Goal: Use online tool/utility: Utilize a website feature to perform a specific function

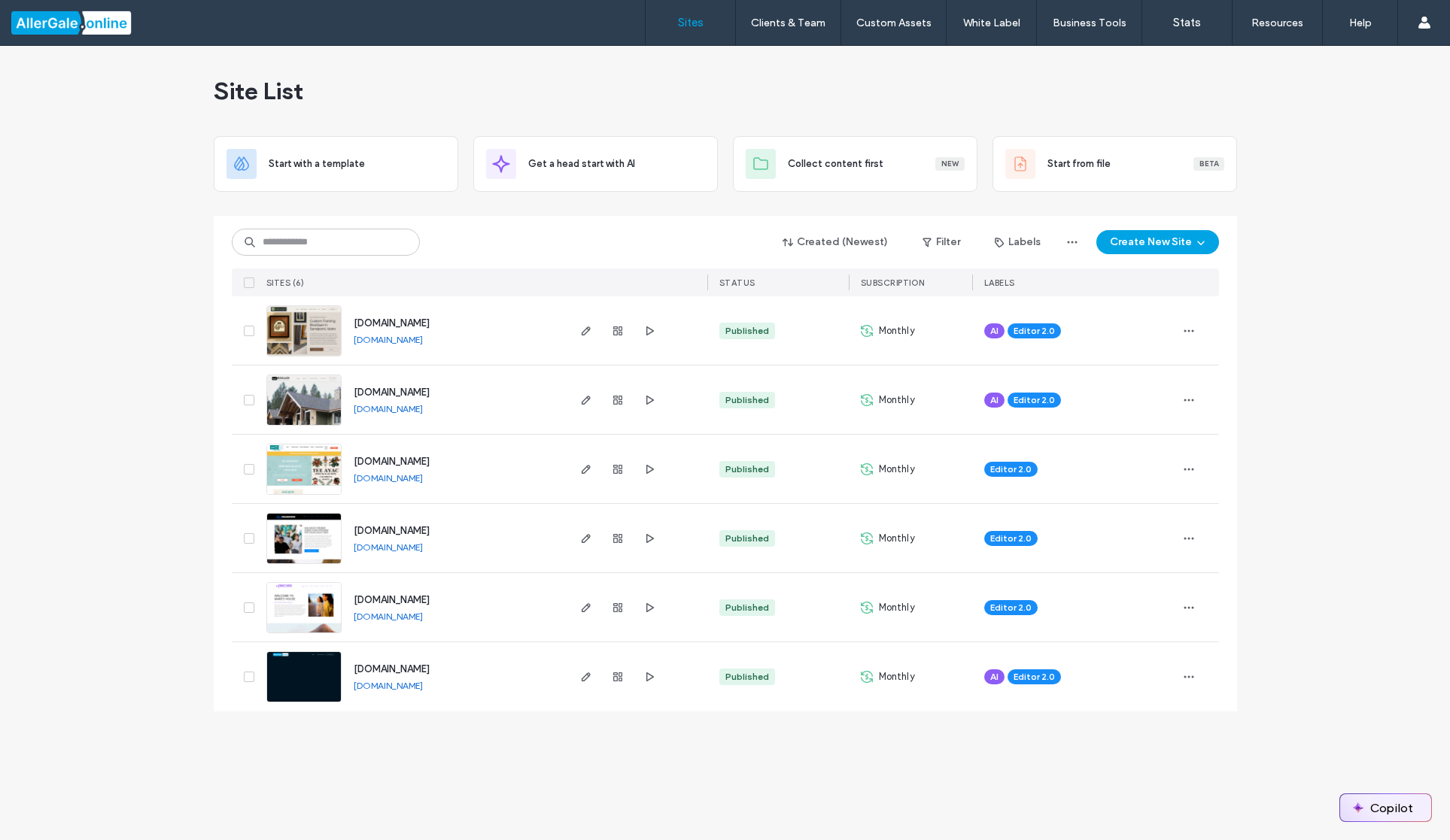
click at [1400, 809] on button "Copilot" at bounding box center [1385, 808] width 91 height 27
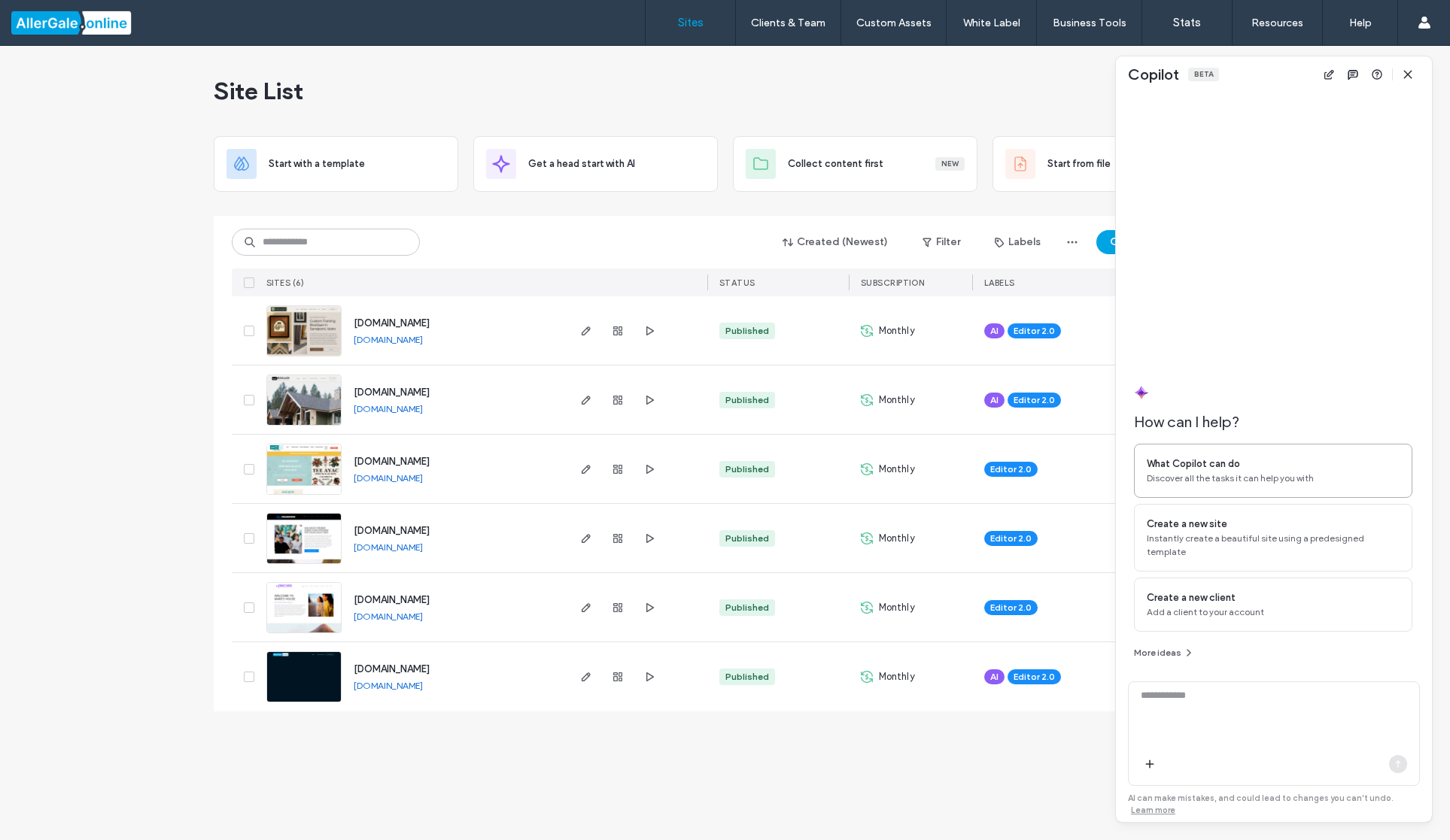
click at [1224, 471] on span "What Copilot can do" at bounding box center [1194, 464] width 93 height 15
type textarea "**********"
click at [1395, 766] on icon "button" at bounding box center [1398, 764] width 12 height 12
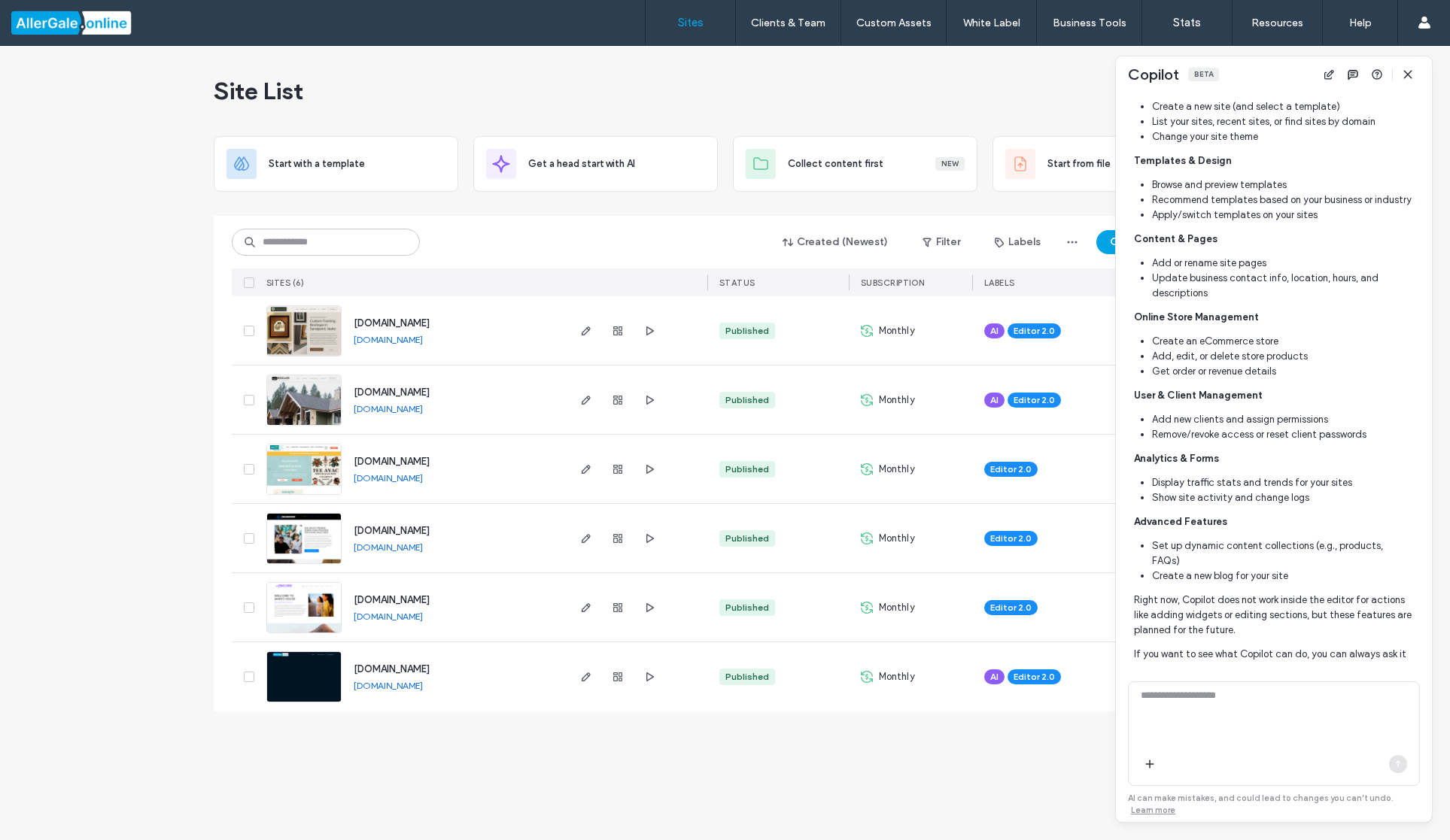
scroll to position [523, 0]
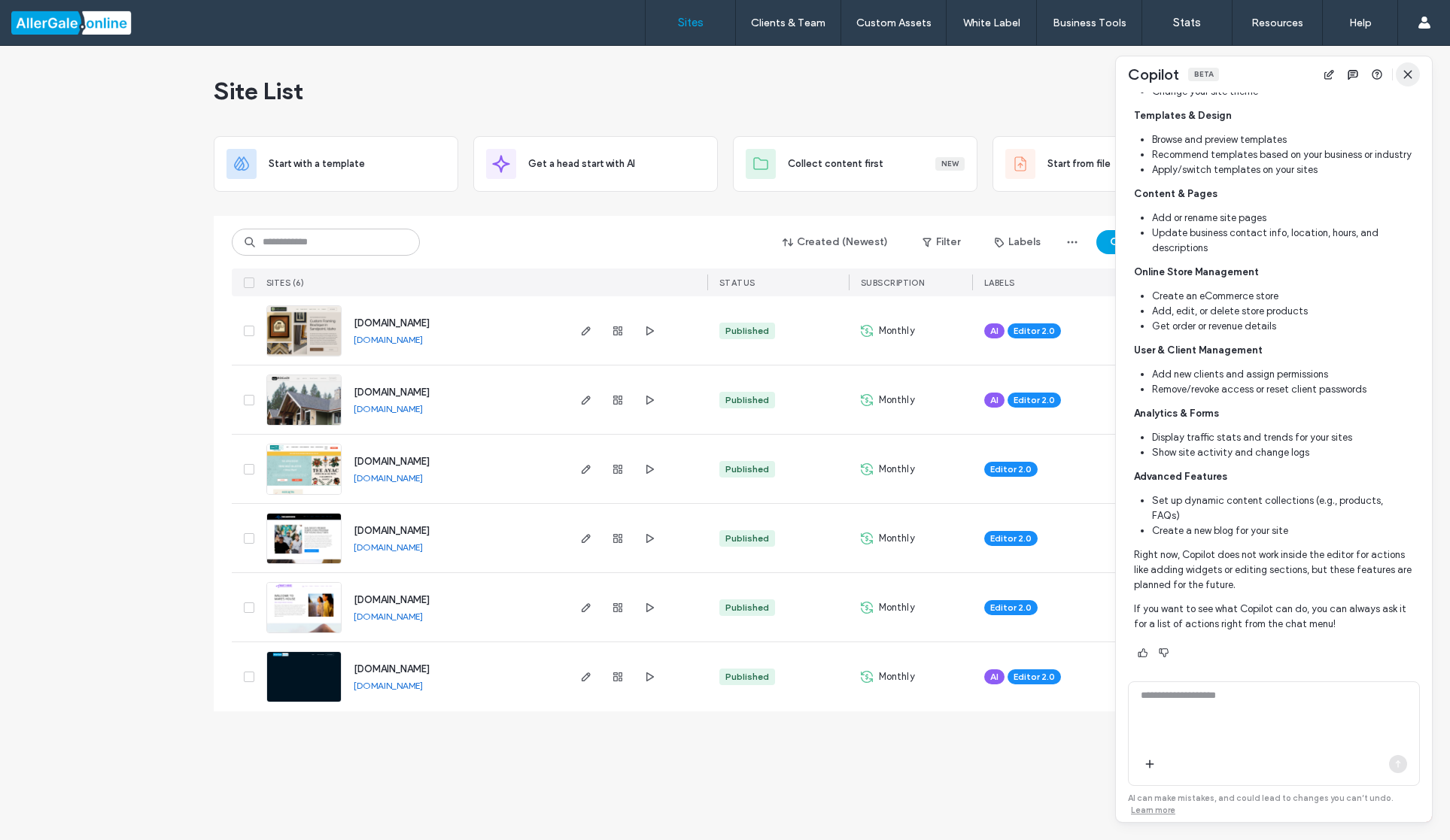
click at [1410, 74] on icon "button" at bounding box center [1407, 74] width 12 height 12
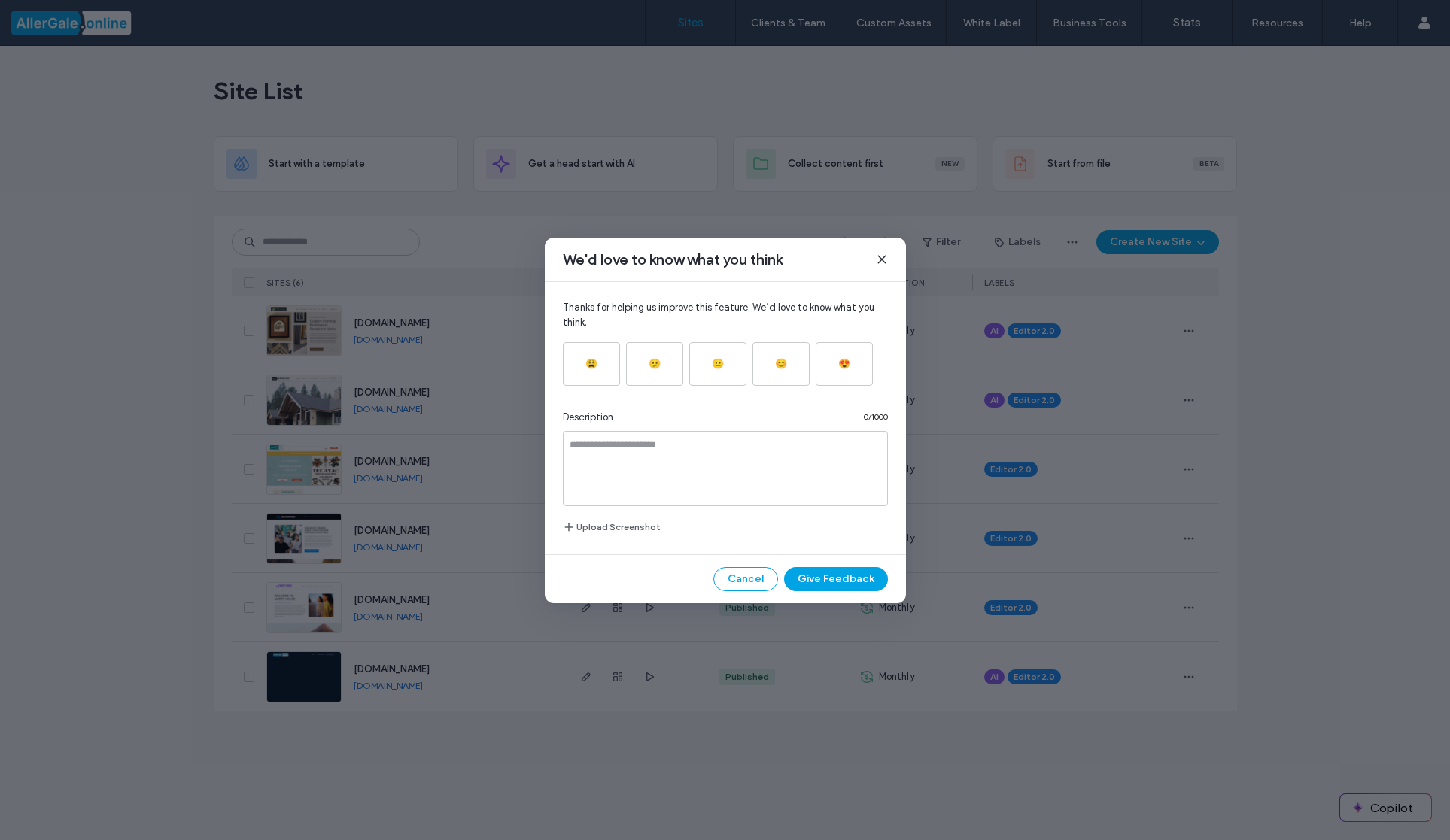
click at [883, 255] on icon at bounding box center [881, 259] width 12 height 12
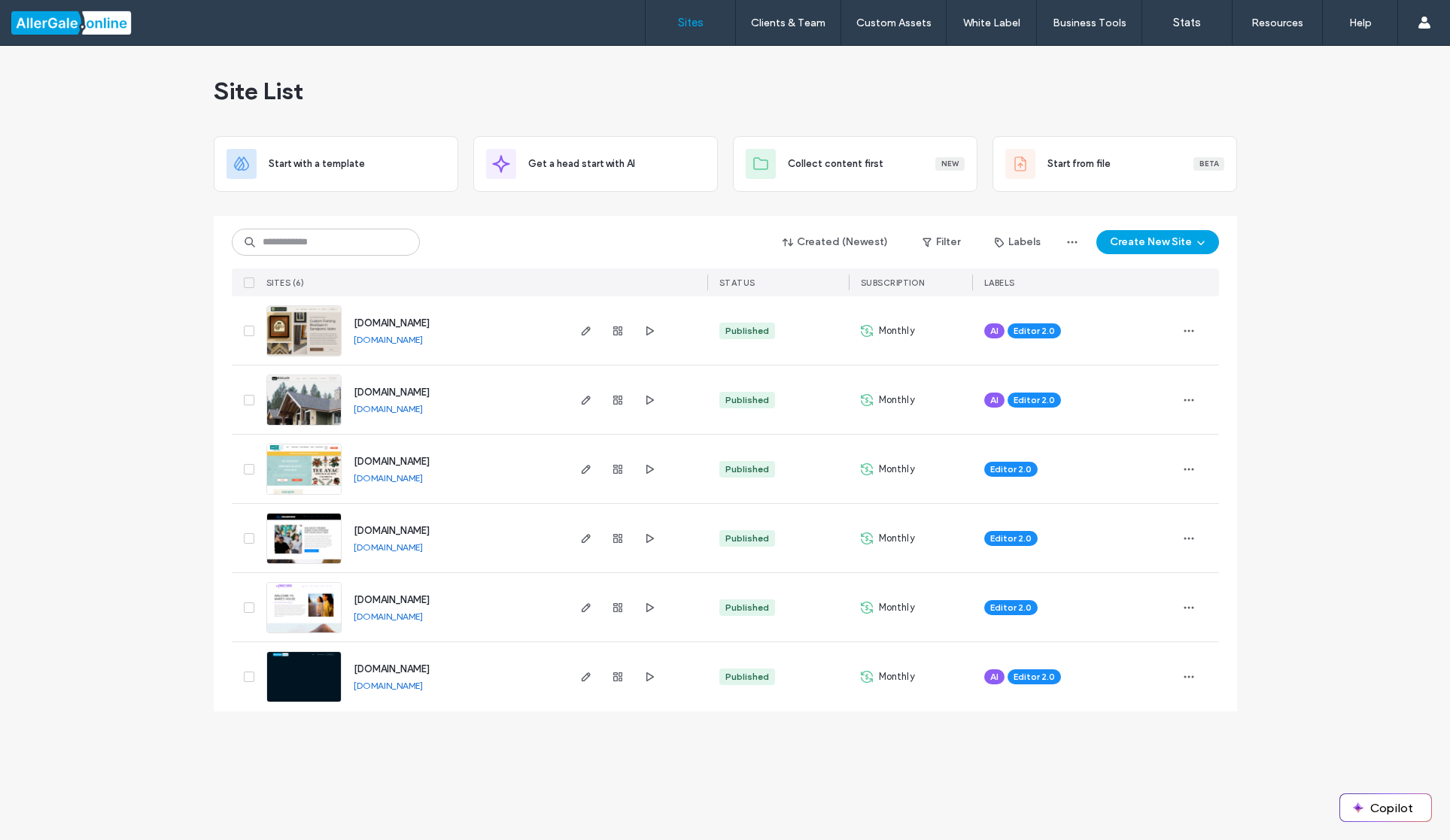
click at [415, 688] on link "[DOMAIN_NAME]" at bounding box center [388, 686] width 70 height 11
